Goal: Task Accomplishment & Management: Use online tool/utility

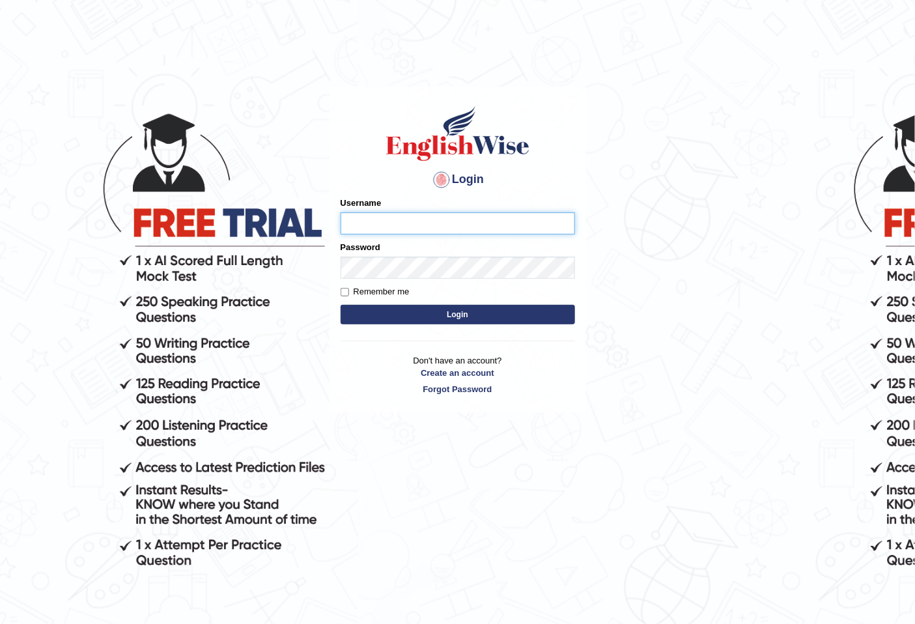
click at [356, 223] on input "Username" at bounding box center [458, 223] width 235 height 22
type input "shoeb51"
click at [341, 305] on button "Login" at bounding box center [458, 315] width 235 height 20
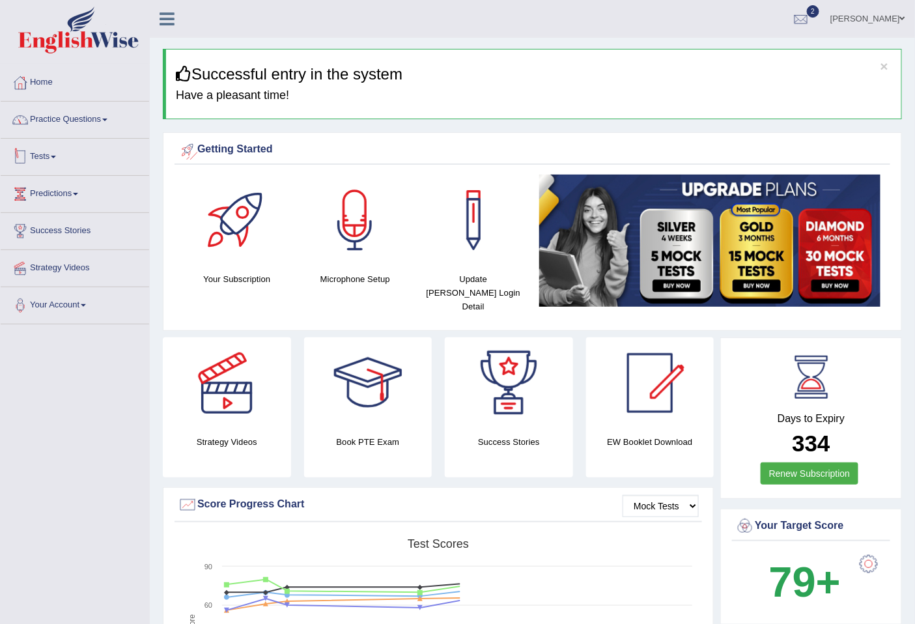
click at [60, 120] on link "Practice Questions" at bounding box center [75, 118] width 149 height 33
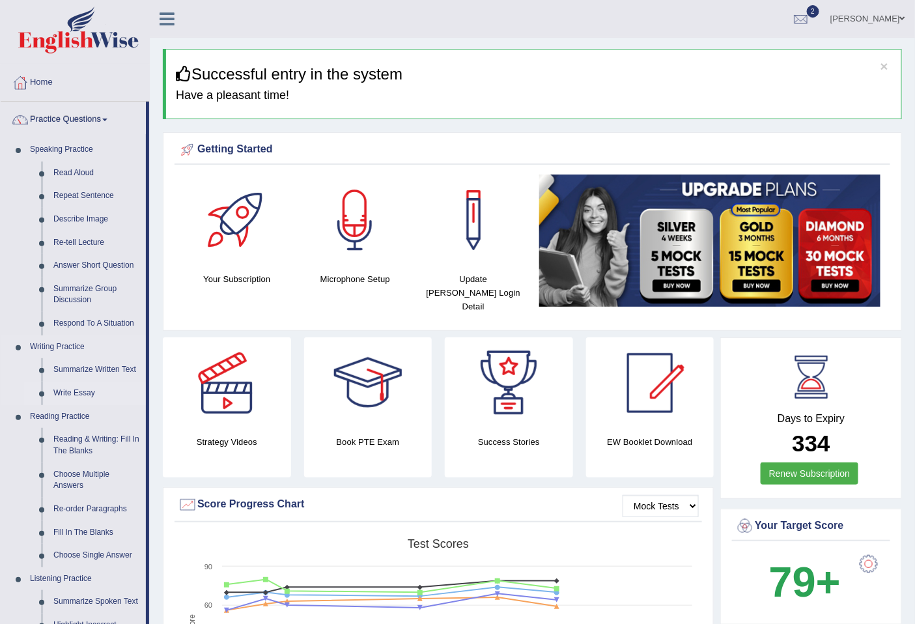
click at [79, 399] on link "Write Essay" at bounding box center [97, 393] width 98 height 23
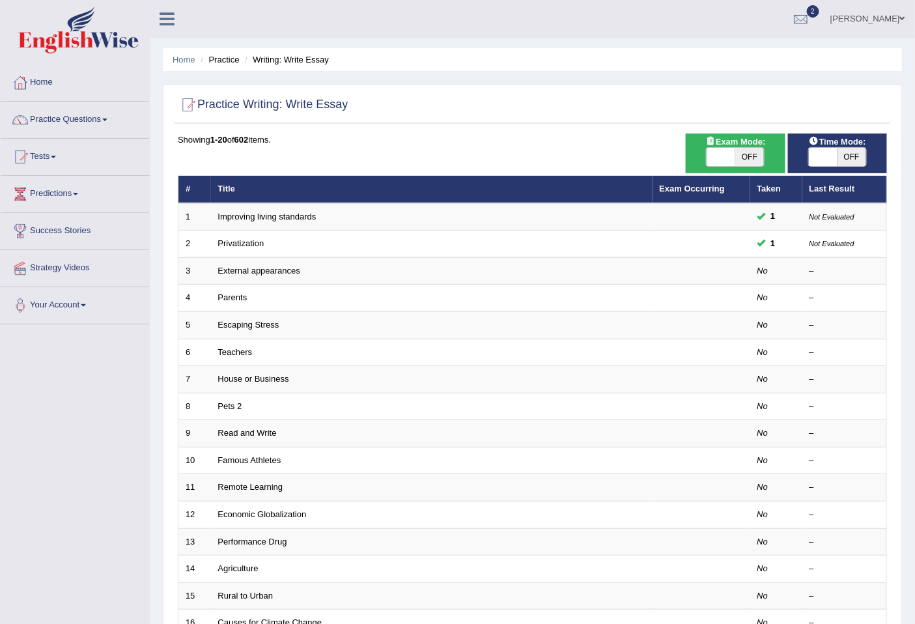
click at [745, 150] on span "OFF" at bounding box center [749, 157] width 29 height 18
checkbox input "true"
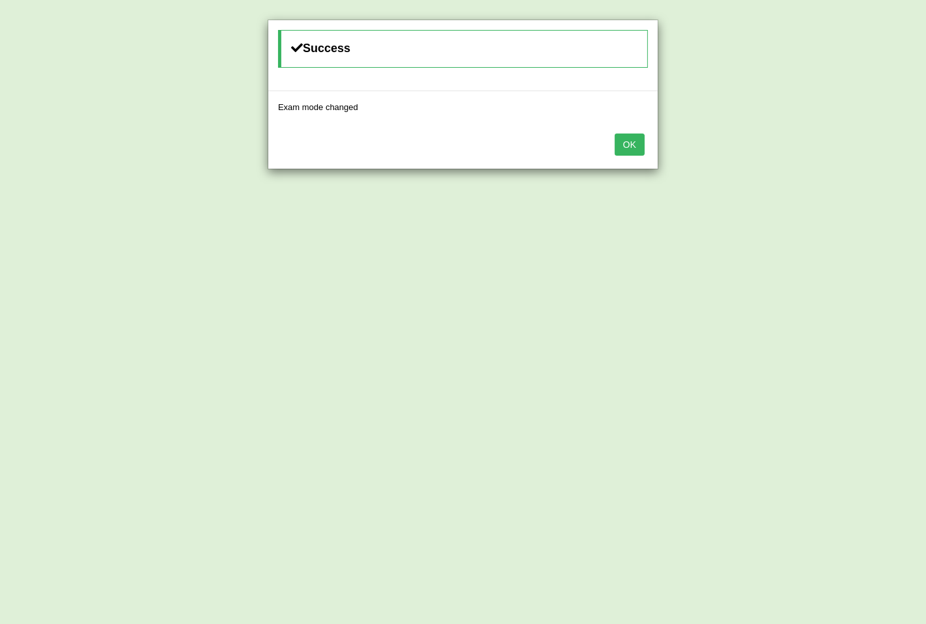
click at [632, 152] on button "OK" at bounding box center [630, 145] width 30 height 22
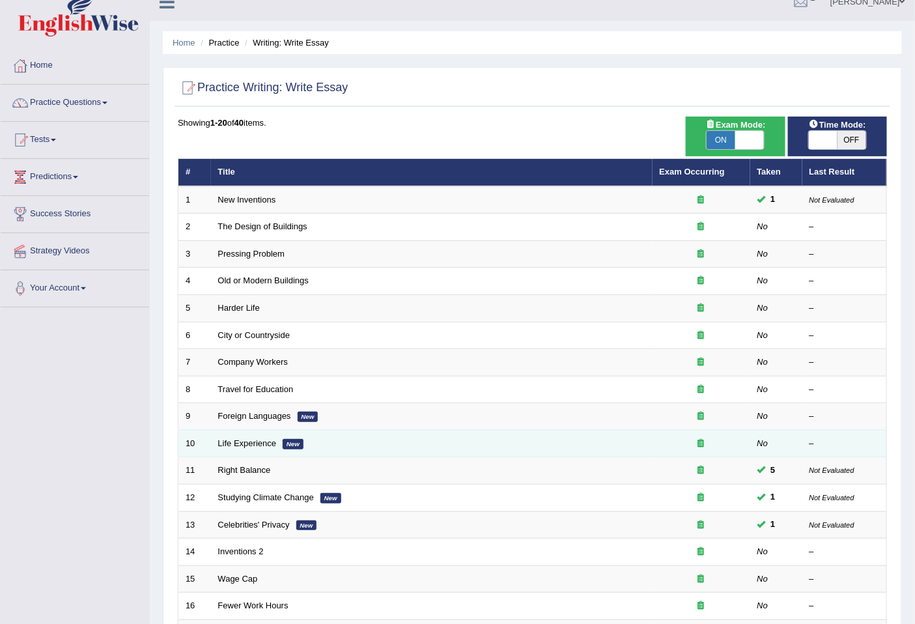
scroll to position [72, 0]
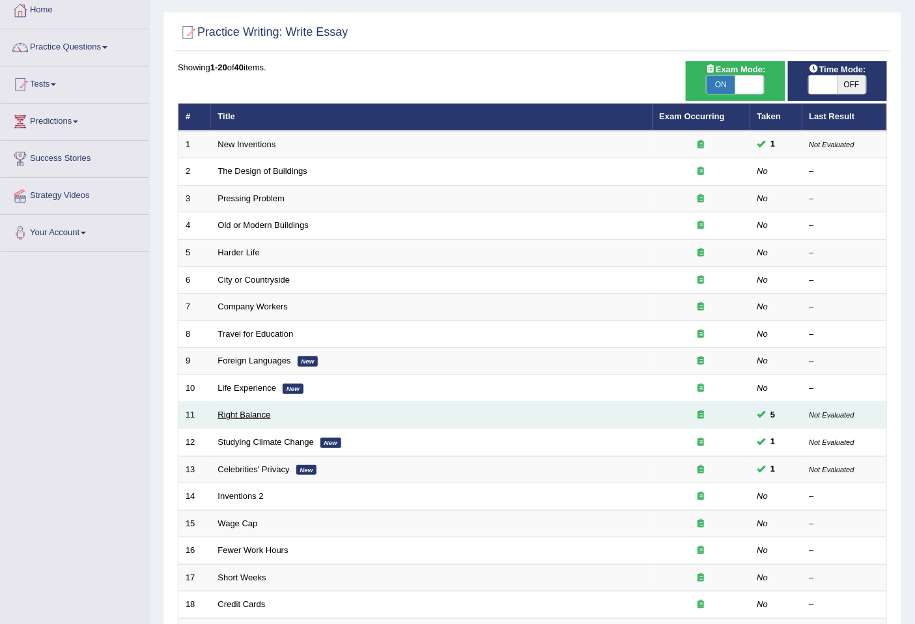
click at [258, 414] on link "Right Balance" at bounding box center [244, 415] width 53 height 10
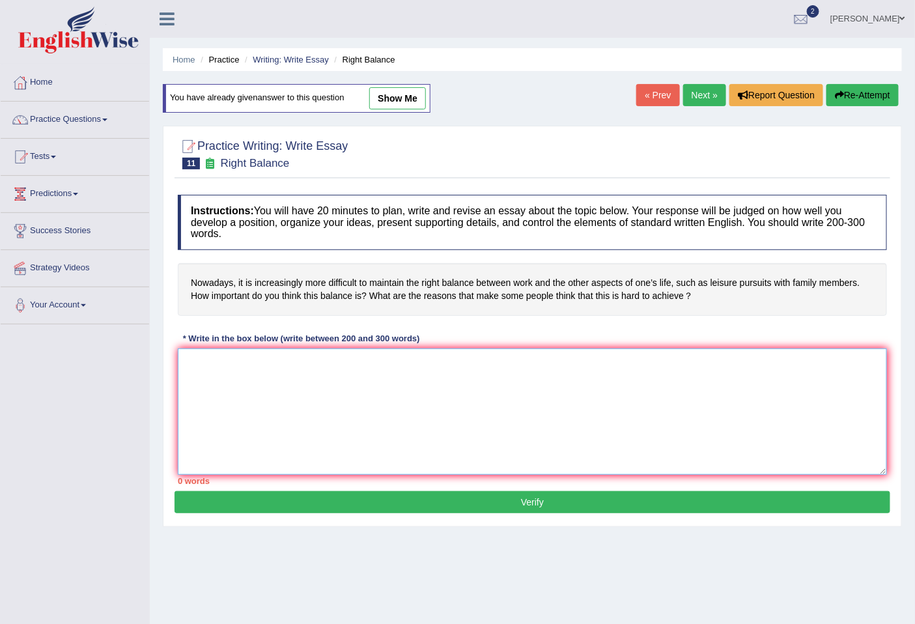
click at [730, 380] on textarea at bounding box center [532, 412] width 709 height 126
paste textarea "The increasing influence of right balance between work and personal life has ig…"
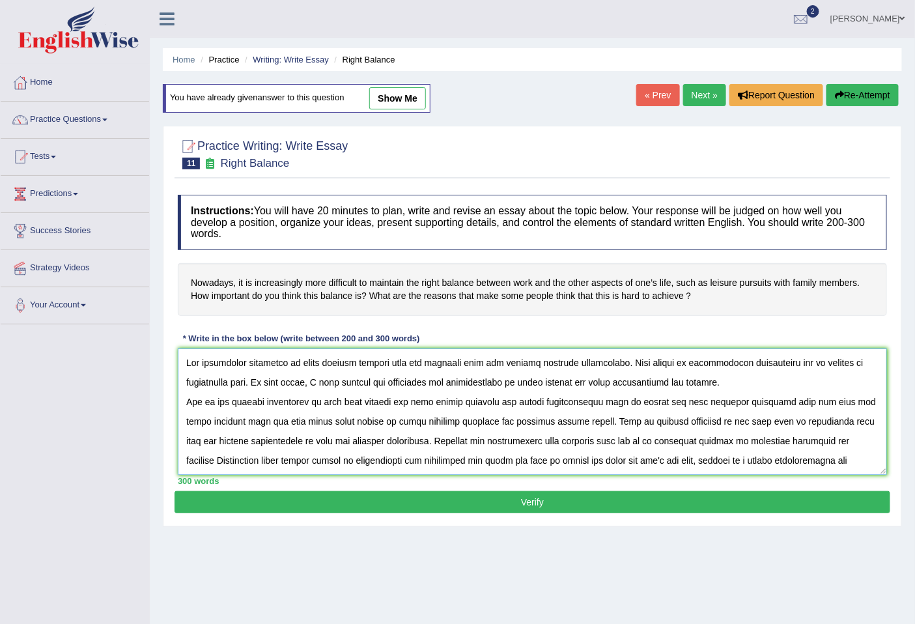
scroll to position [128, 0]
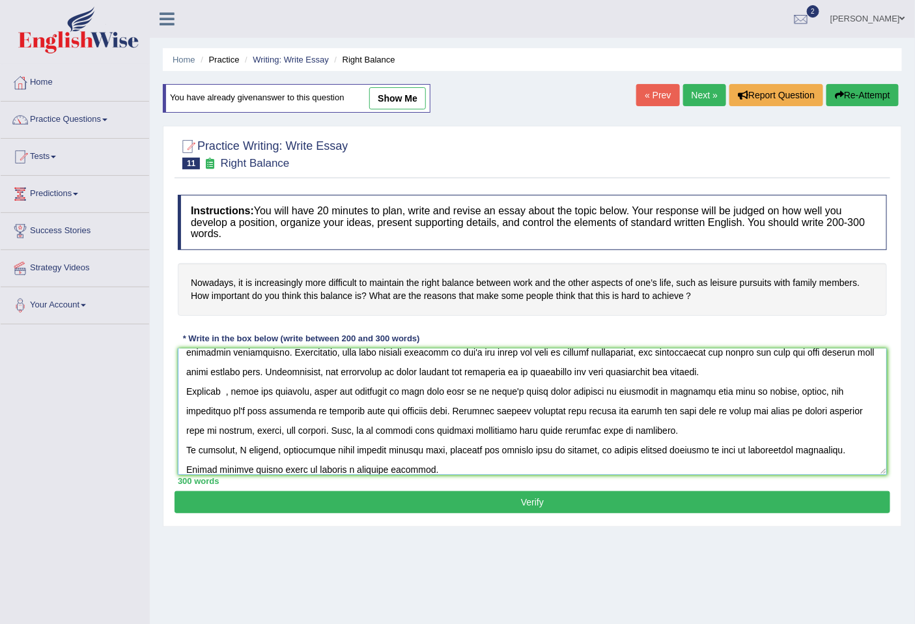
type textarea "The increasing influence of right balance between work and personal life has ig…"
click at [645, 499] on button "Verify" at bounding box center [533, 502] width 716 height 22
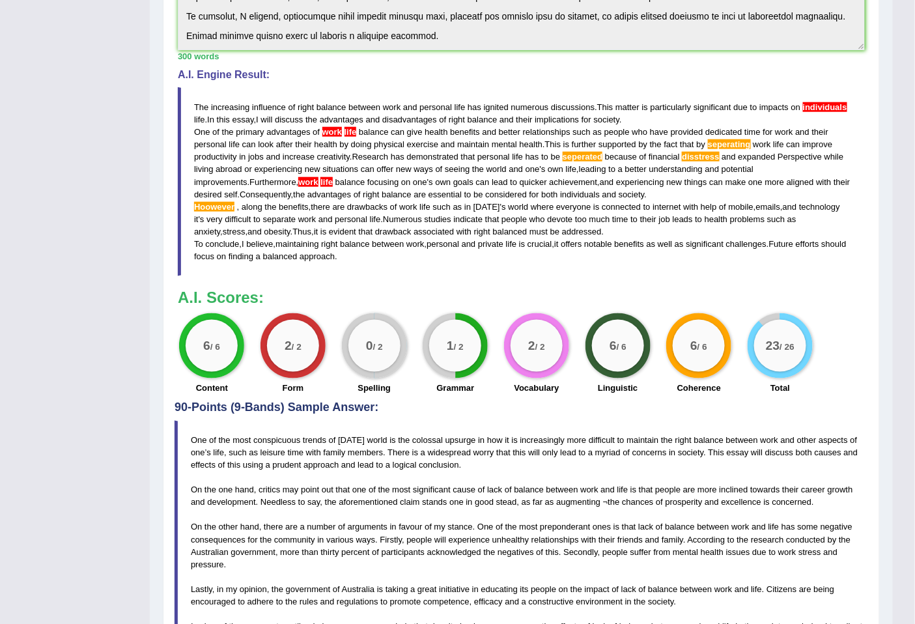
scroll to position [348, 0]
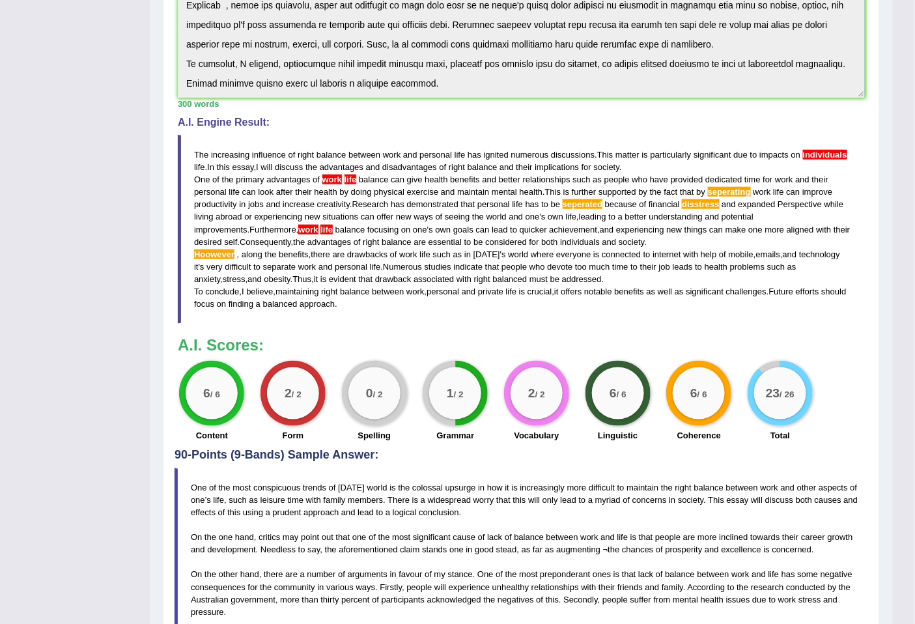
click at [733, 192] on span "seperating" at bounding box center [729, 192] width 43 height 10
click at [705, 205] on span "disstress" at bounding box center [700, 204] width 37 height 10
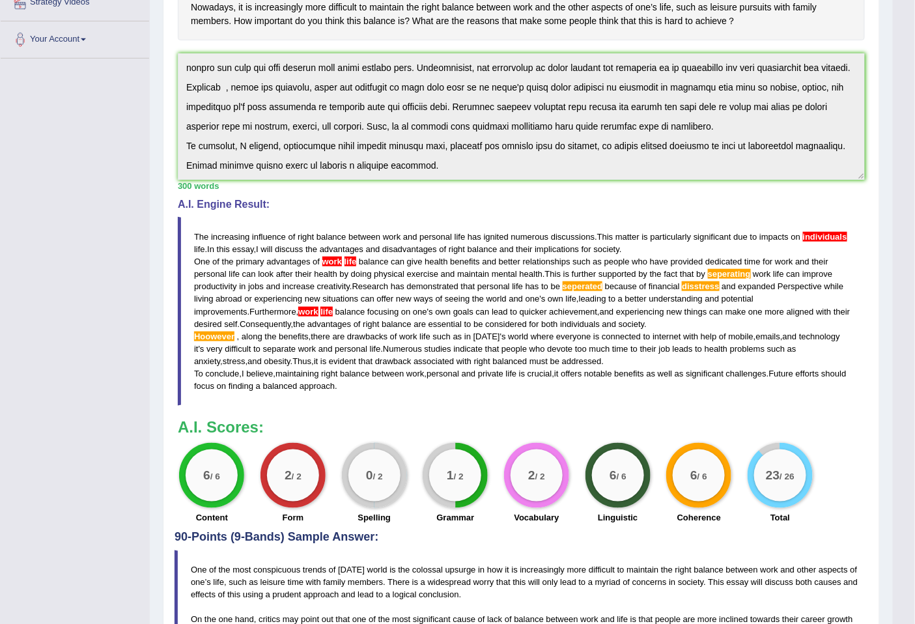
scroll to position [289, 0]
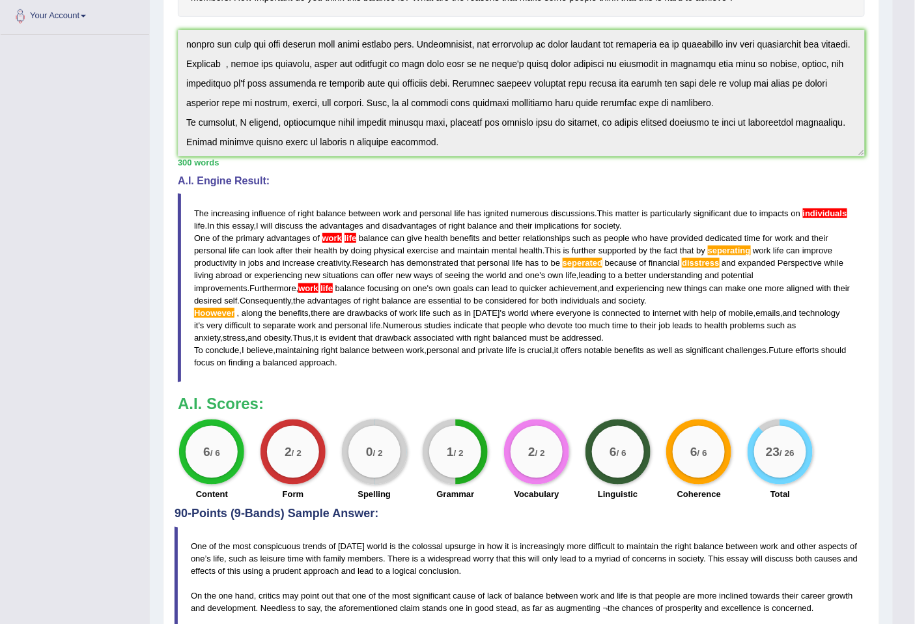
click at [879, 268] on div "Practice Writing: Write Essay 11 Right Balance Instructions: You will have 20 m…" at bounding box center [521, 306] width 717 height 959
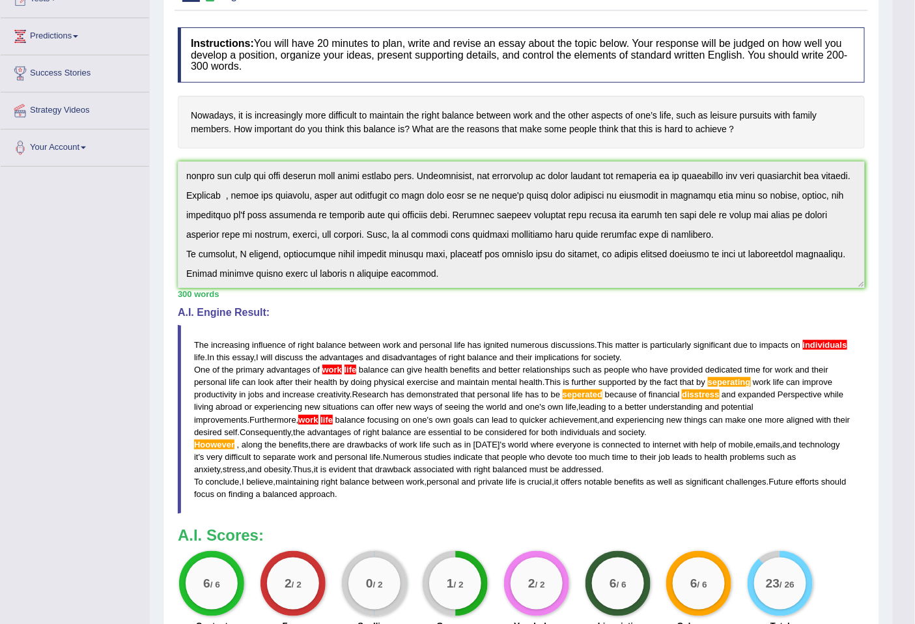
scroll to position [145, 0]
